Goal: Transaction & Acquisition: Purchase product/service

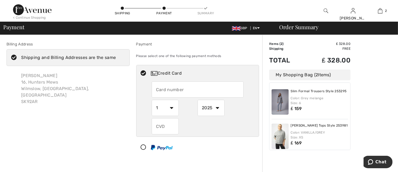
click at [170, 87] on input "text" at bounding box center [198, 90] width 92 height 16
radio input "true"
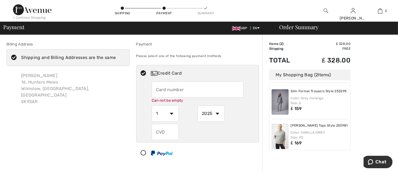
type input "5299307012016257"
select select "12"
select select "2027"
type input "199"
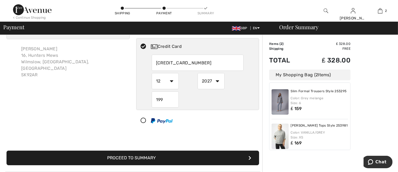
scroll to position [81, 0]
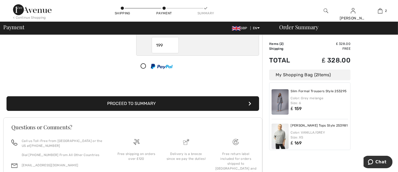
click at [144, 104] on button "Proceed to Summary" at bounding box center [133, 104] width 252 height 15
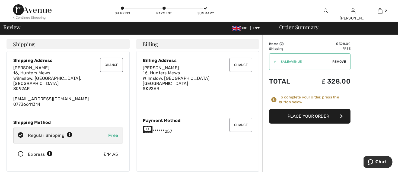
click at [336, 61] on span "Remove" at bounding box center [339, 61] width 14 height 5
click at [292, 62] on input "TEXT" at bounding box center [302, 62] width 66 height 16
click at [340, 60] on span "Apply" at bounding box center [340, 61] width 11 height 5
click at [19, 7] on img at bounding box center [32, 9] width 38 height 11
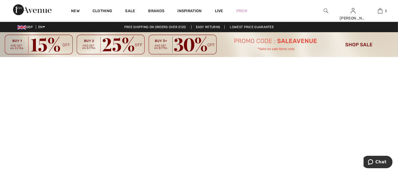
click at [131, 44] on img at bounding box center [199, 44] width 398 height 25
click at [82, 44] on img at bounding box center [199, 44] width 398 height 25
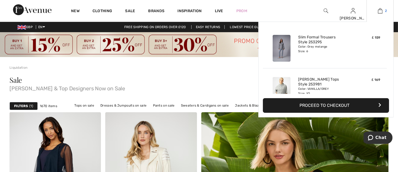
click at [380, 12] on img at bounding box center [380, 11] width 5 height 7
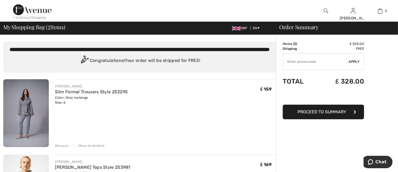
click at [307, 115] on button "Proceed to Summary" at bounding box center [322, 112] width 81 height 15
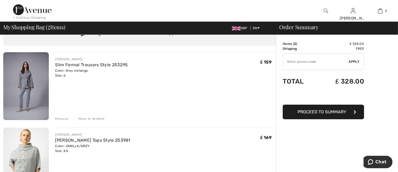
scroll to position [54, 0]
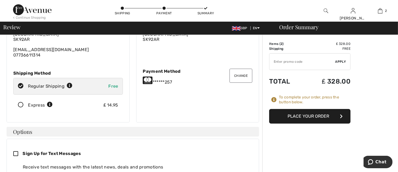
scroll to position [54, 0]
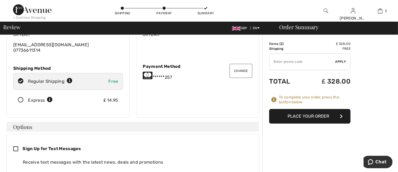
click at [301, 117] on button "Place Your Order" at bounding box center [309, 116] width 81 height 15
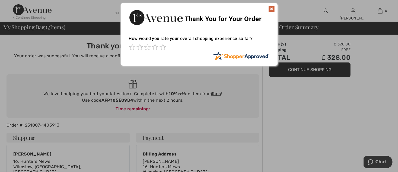
drag, startPoint x: 271, startPoint y: 7, endPoint x: 268, endPoint y: 15, distance: 8.0
click at [271, 7] on img at bounding box center [271, 9] width 7 height 7
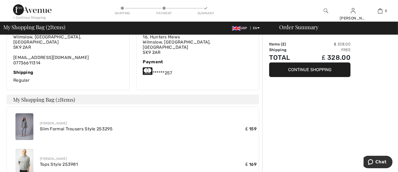
scroll to position [121, 0]
